Goal: Navigation & Orientation: Find specific page/section

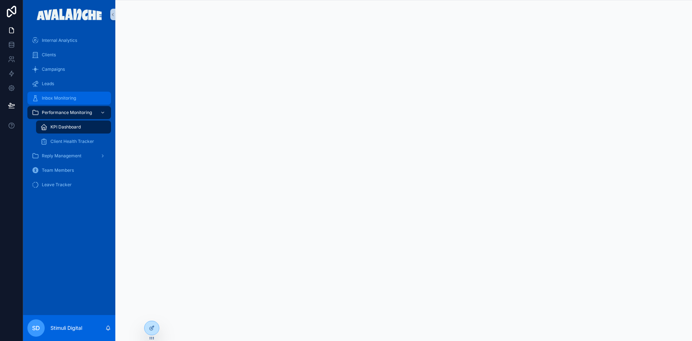
click at [50, 97] on span "Inbox Monitoring" at bounding box center [59, 98] width 34 height 6
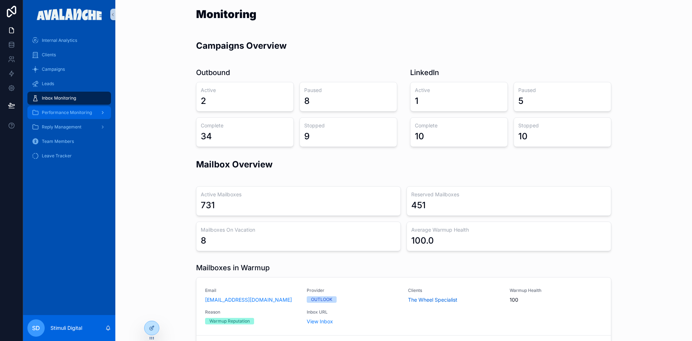
click at [92, 115] on div "Performance Monitoring" at bounding box center [69, 113] width 75 height 12
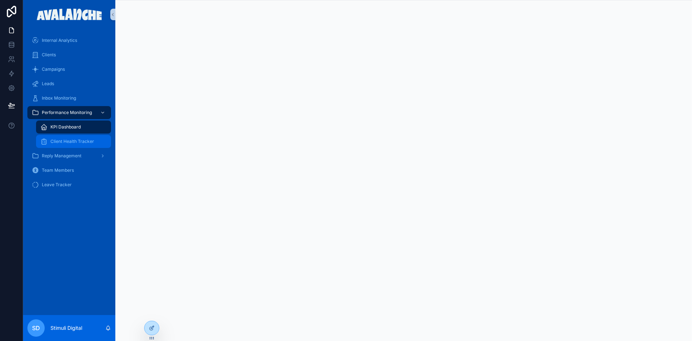
click at [75, 137] on div "Client Health Tracker" at bounding box center [73, 142] width 66 height 12
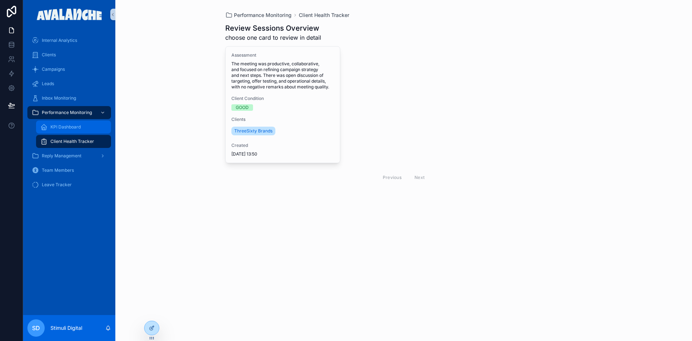
click at [61, 131] on div "KPI Dashboard" at bounding box center [73, 127] width 66 height 12
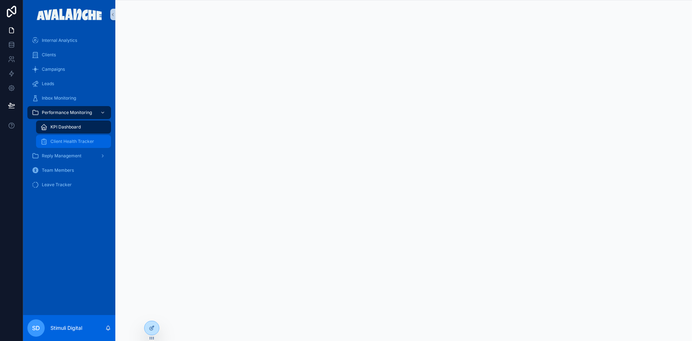
click at [76, 140] on span "Client Health Tracker" at bounding box center [72, 141] width 44 height 6
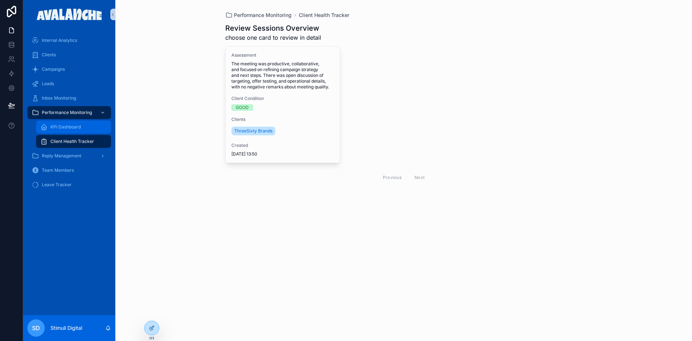
click at [55, 128] on span "KPI Dashboard" at bounding box center [65, 127] width 30 height 6
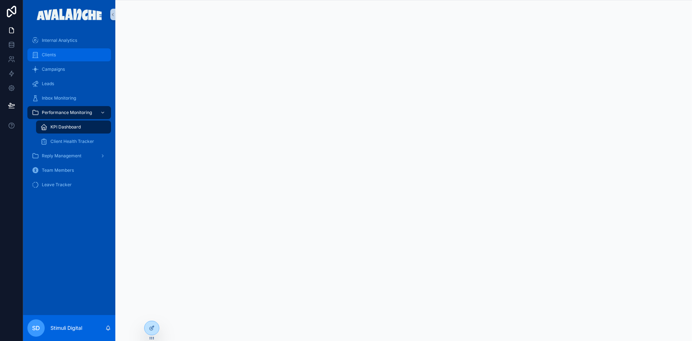
click at [61, 53] on div "Clients" at bounding box center [69, 55] width 75 height 12
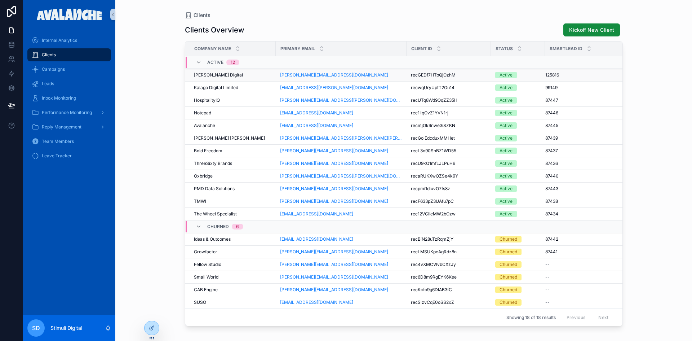
click at [209, 75] on span "[PERSON_NAME] Digital" at bounding box center [218, 75] width 49 height 6
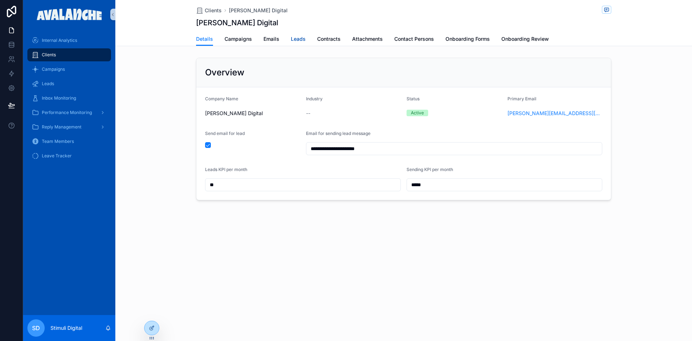
click at [293, 40] on span "Leads" at bounding box center [298, 38] width 15 height 7
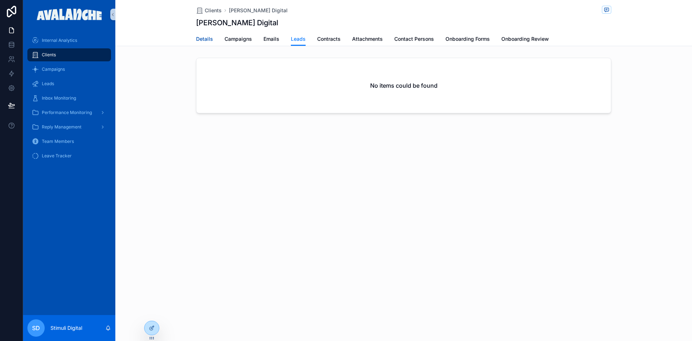
click at [209, 38] on span "Details" at bounding box center [204, 38] width 17 height 7
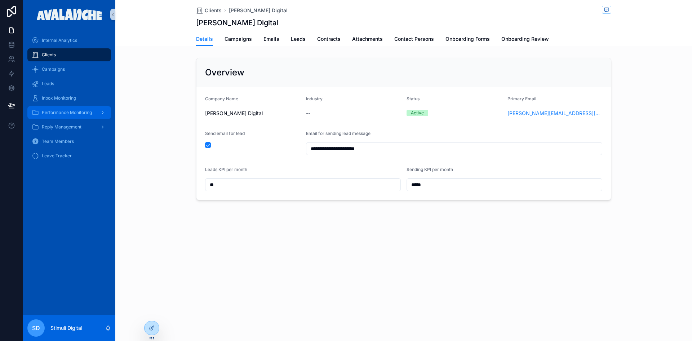
click at [67, 116] on div "Performance Monitoring" at bounding box center [69, 113] width 75 height 12
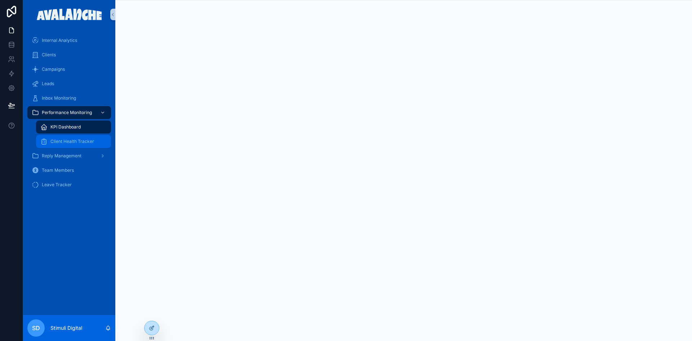
click at [75, 139] on span "Client Health Tracker" at bounding box center [72, 141] width 44 height 6
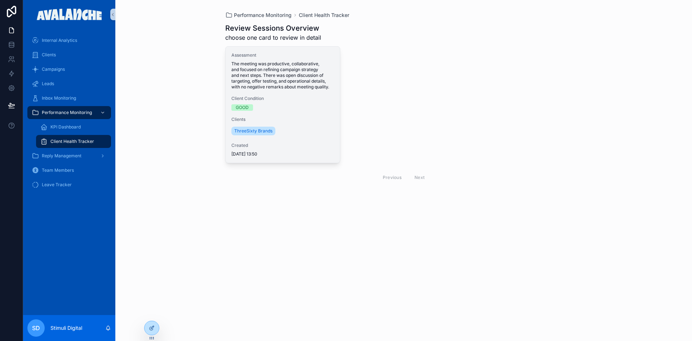
click at [252, 96] on span "Client Condition" at bounding box center [282, 99] width 103 height 6
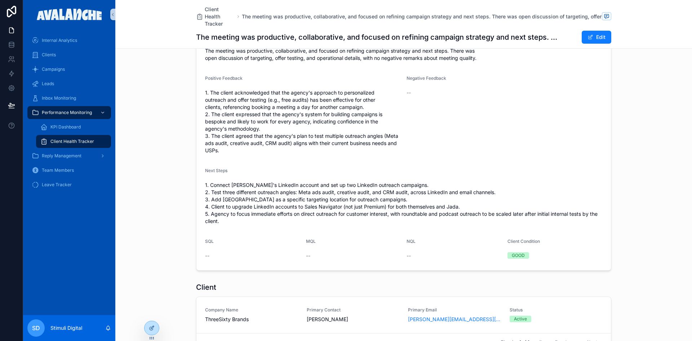
scroll to position [36, 0]
click at [67, 156] on span "Reply Management" at bounding box center [62, 156] width 40 height 6
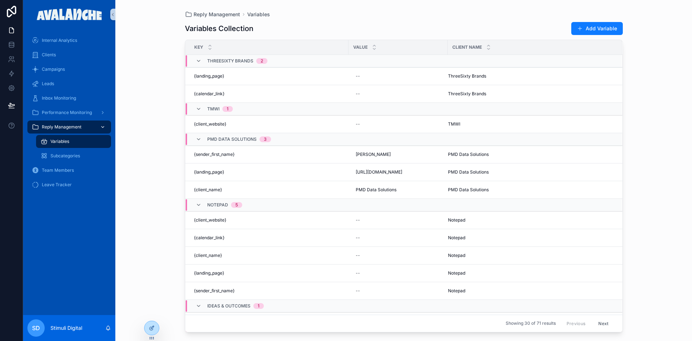
click at [68, 123] on div "Reply Management" at bounding box center [69, 127] width 75 height 12
